Goal: Task Accomplishment & Management: Use online tool/utility

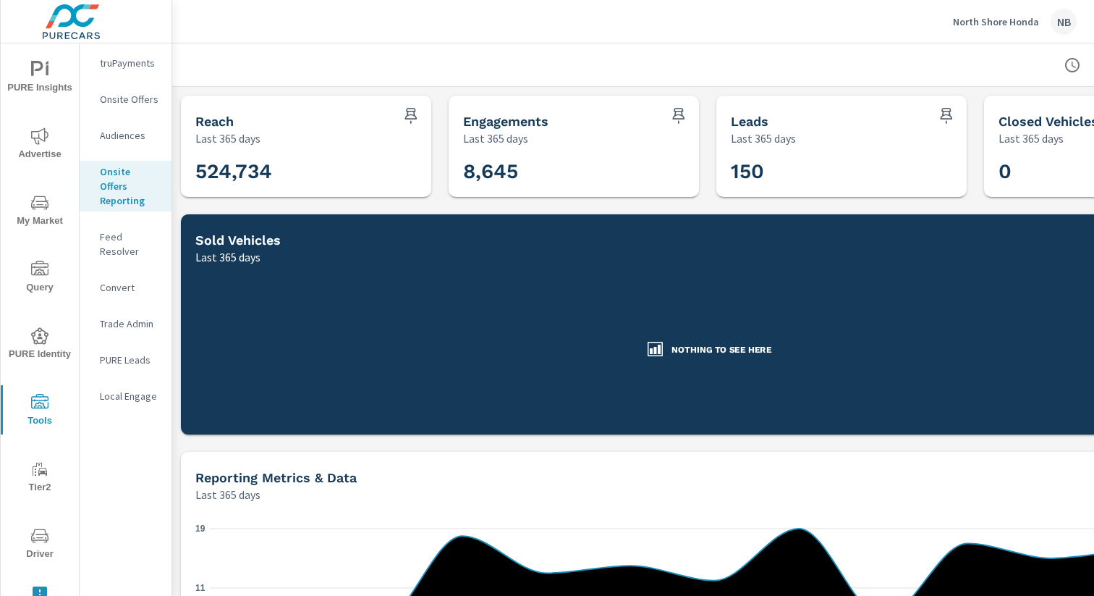
scroll to position [0, 148]
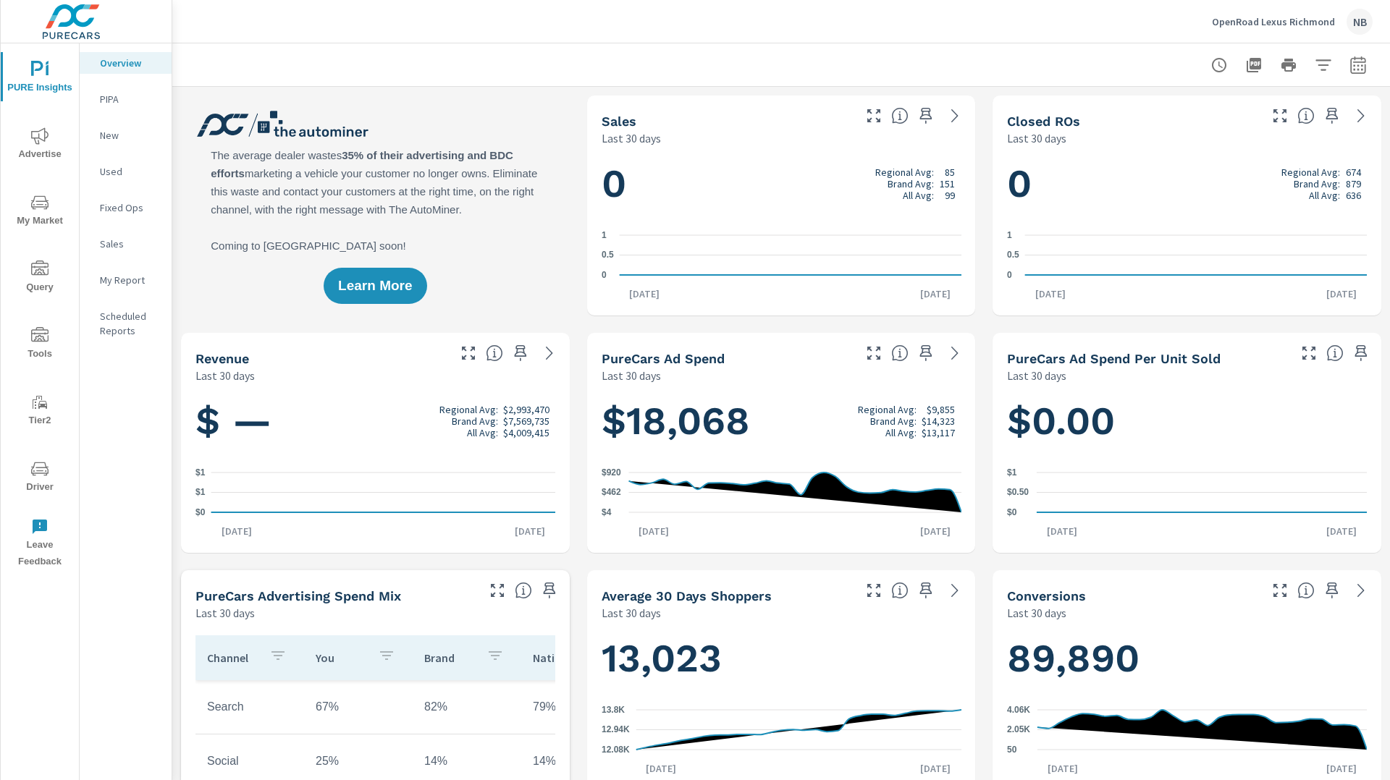
scroll to position [1, 0]
click at [25, 484] on span "Driver" at bounding box center [39, 477] width 69 height 35
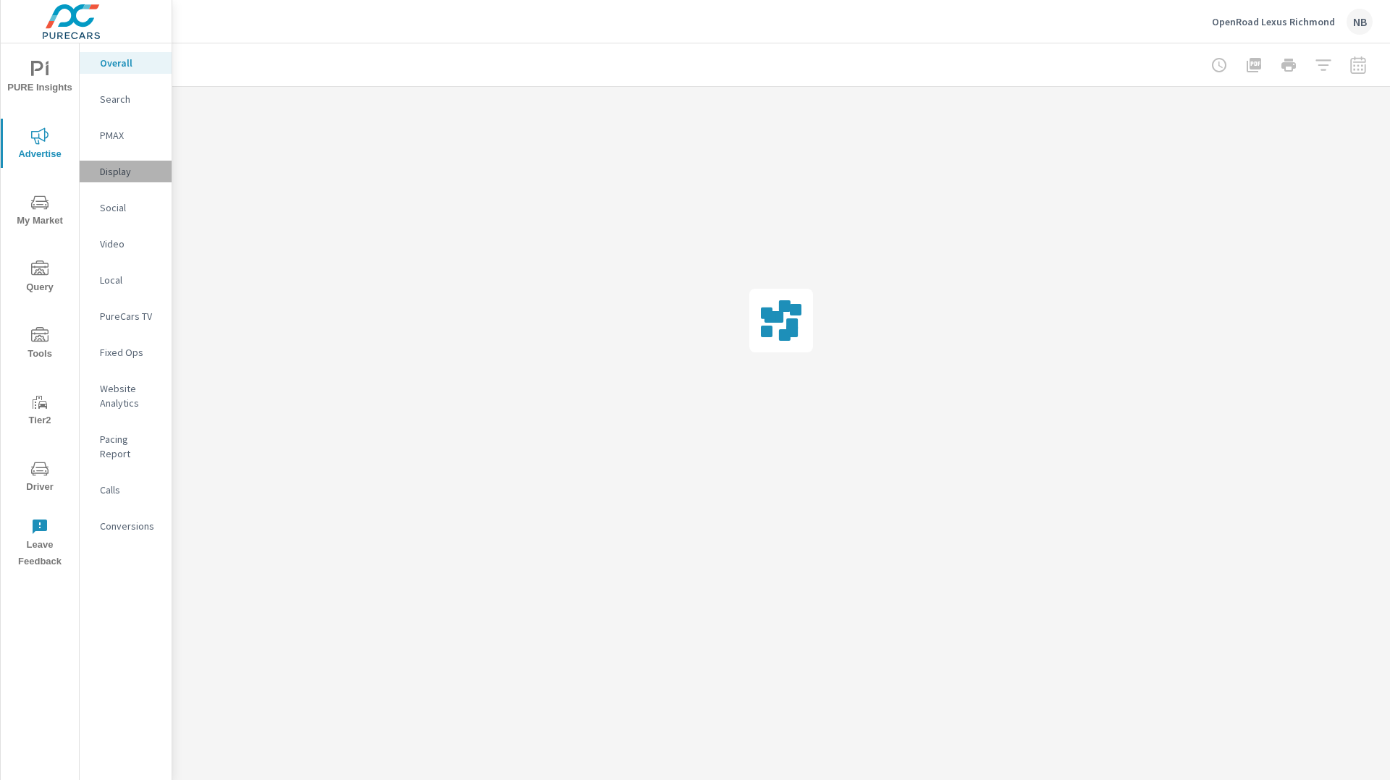
click at [113, 176] on p "Display" at bounding box center [130, 171] width 60 height 14
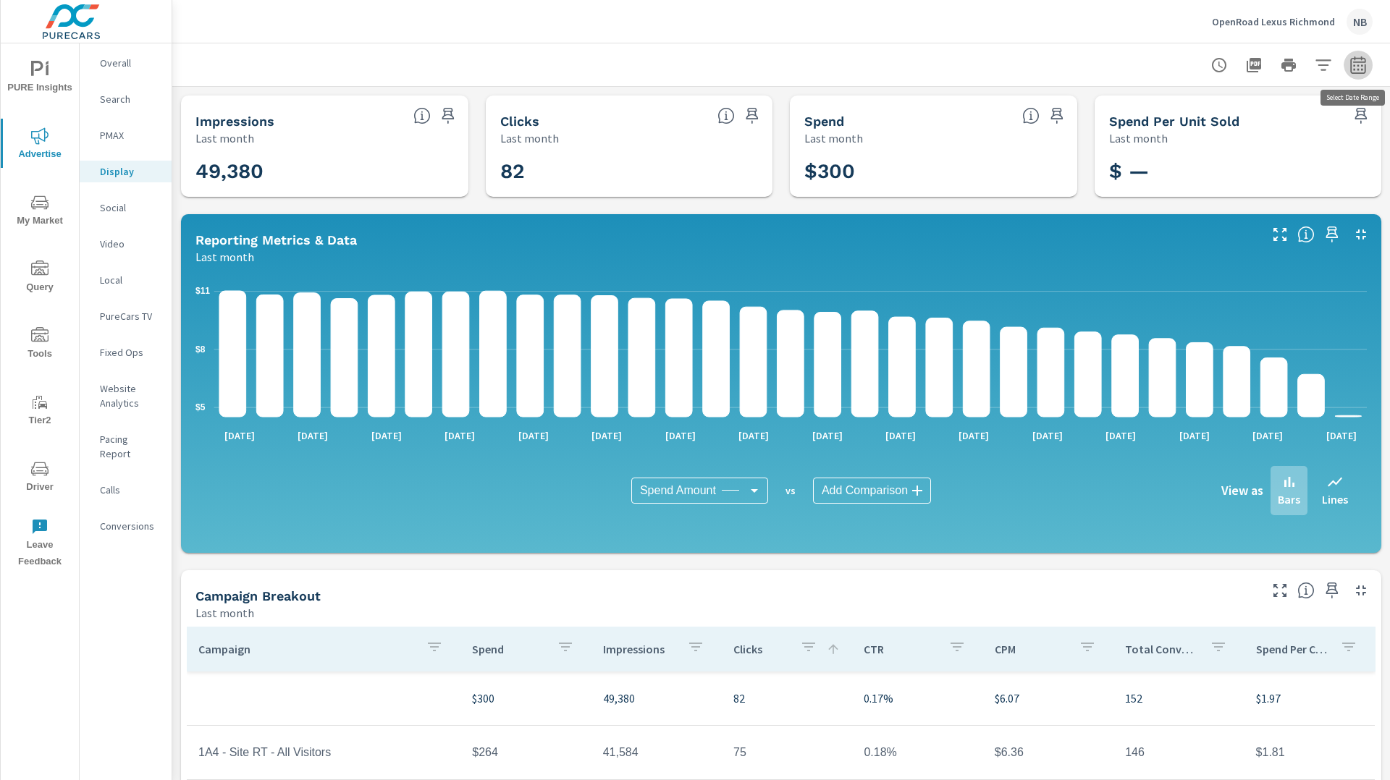
click at [1356, 66] on icon "button" at bounding box center [1357, 64] width 17 height 17
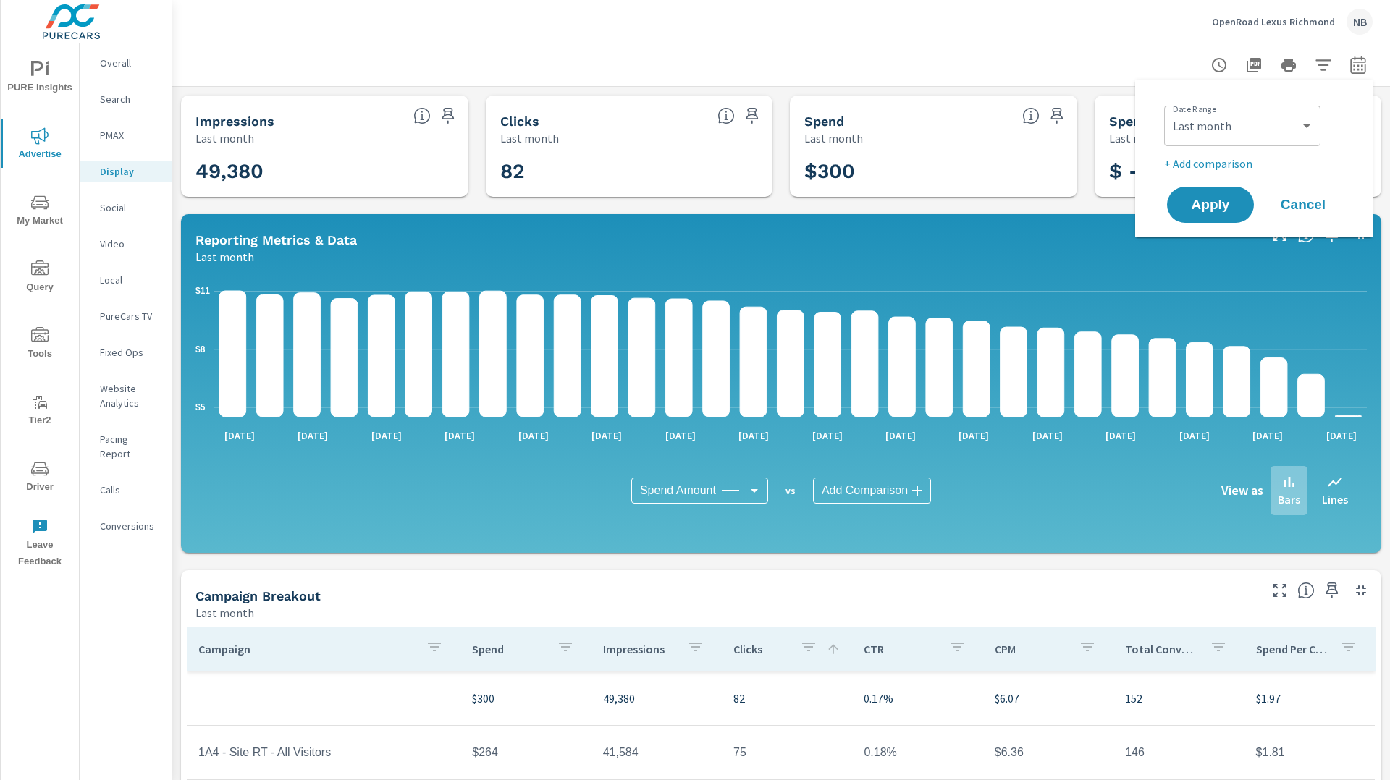
drag, startPoint x: 1259, startPoint y: 107, endPoint x: 1259, endPoint y: 117, distance: 10.2
click at [1259, 107] on div "Custom Yesterday Last week Last 7 days Last 14 days Last 30 days Last 45 days L…" at bounding box center [1242, 126] width 156 height 41
click at [1258, 124] on select "Custom Yesterday Last week Last 7 days Last 14 days Last 30 days Last 45 days L…" at bounding box center [1242, 125] width 145 height 29
click at [1170, 111] on select "Custom Yesterday Last week Last 7 days Last 14 days Last 30 days Last 45 days L…" at bounding box center [1242, 125] width 145 height 29
select select "Month to date"
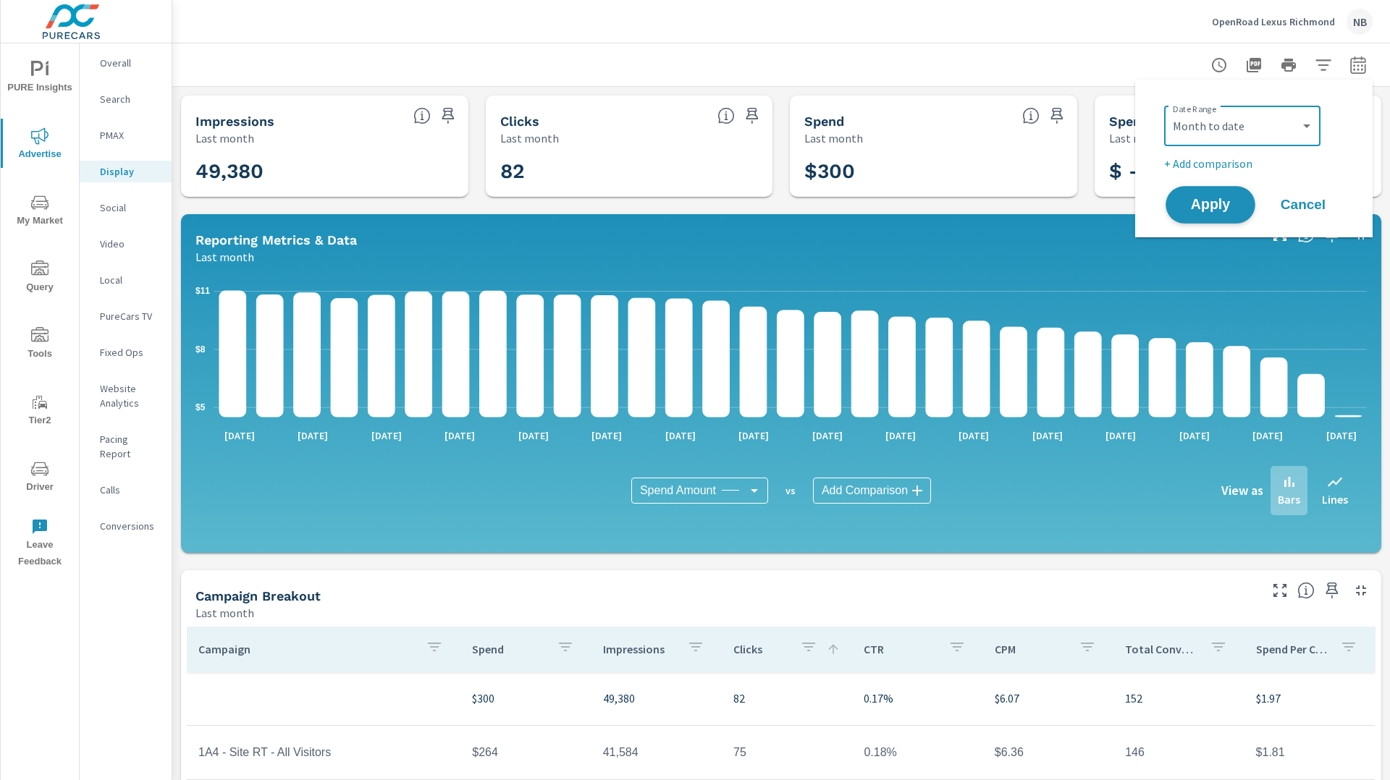
click at [1218, 214] on button "Apply" at bounding box center [1210, 205] width 90 height 38
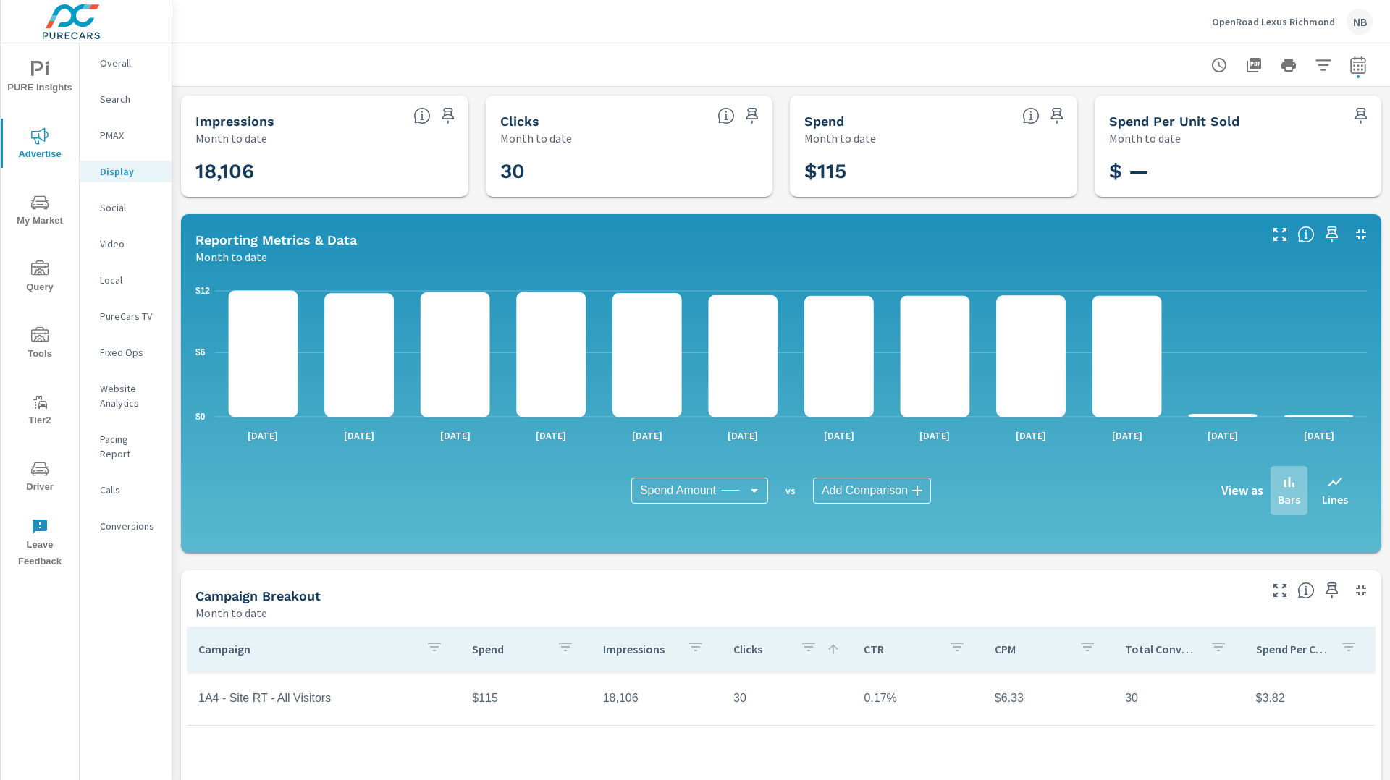
click at [43, 464] on icon "nav menu" at bounding box center [39, 468] width 17 height 17
